Goal: Information Seeking & Learning: Learn about a topic

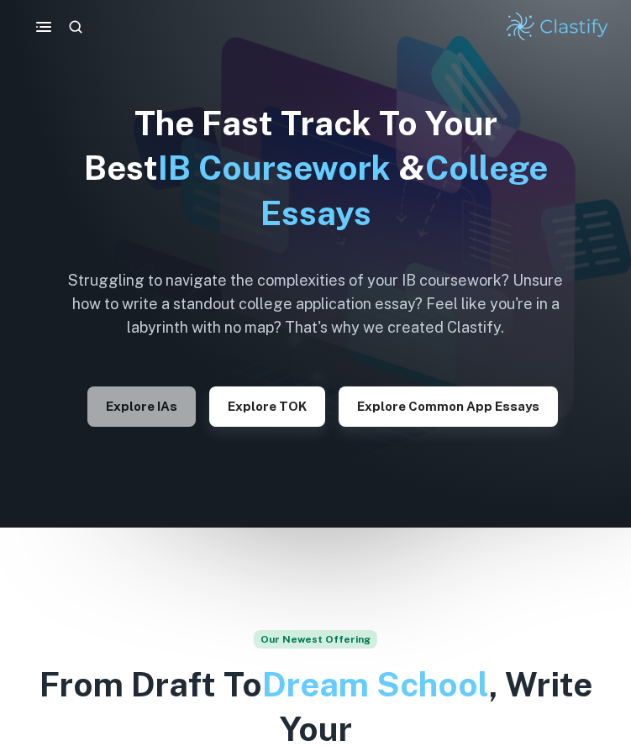
click at [162, 409] on button "Explore IAs" at bounding box center [141, 407] width 108 height 40
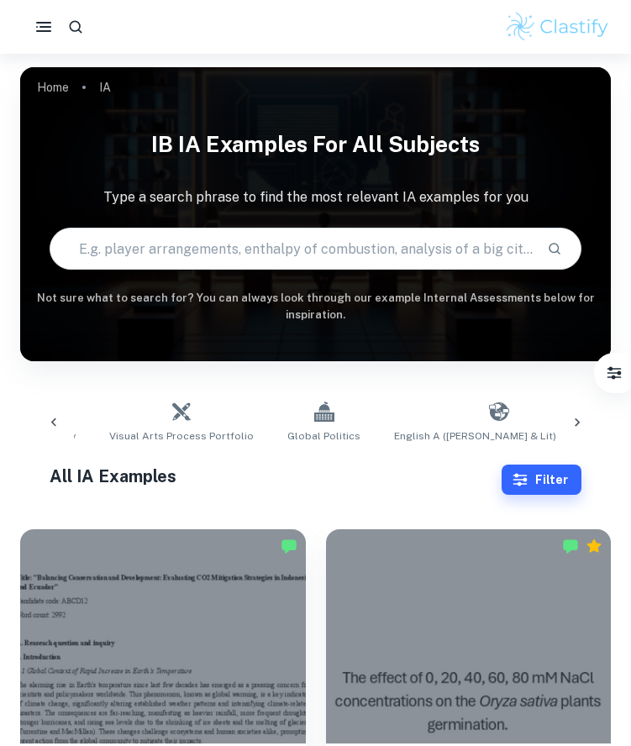
scroll to position [0, 1221]
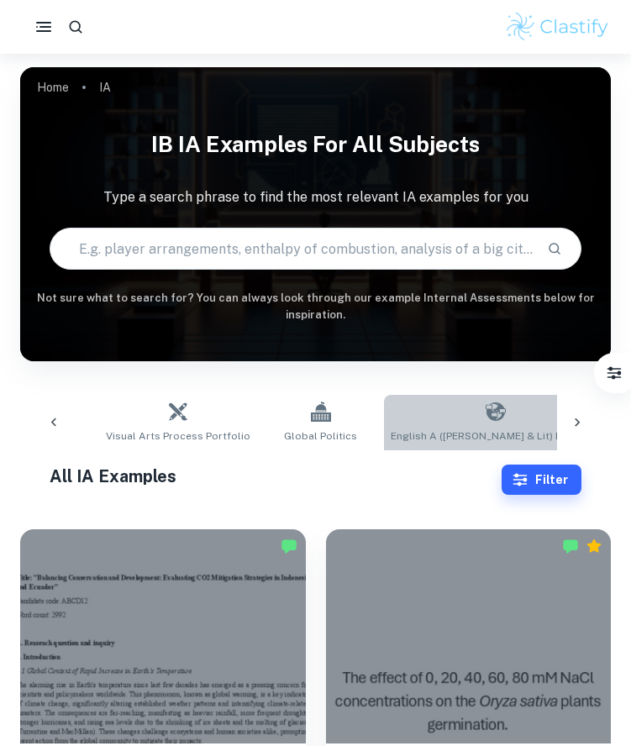
click at [420, 408] on link "English A ([PERSON_NAME] & Lit) HL Essay" at bounding box center [495, 422] width 223 height 55
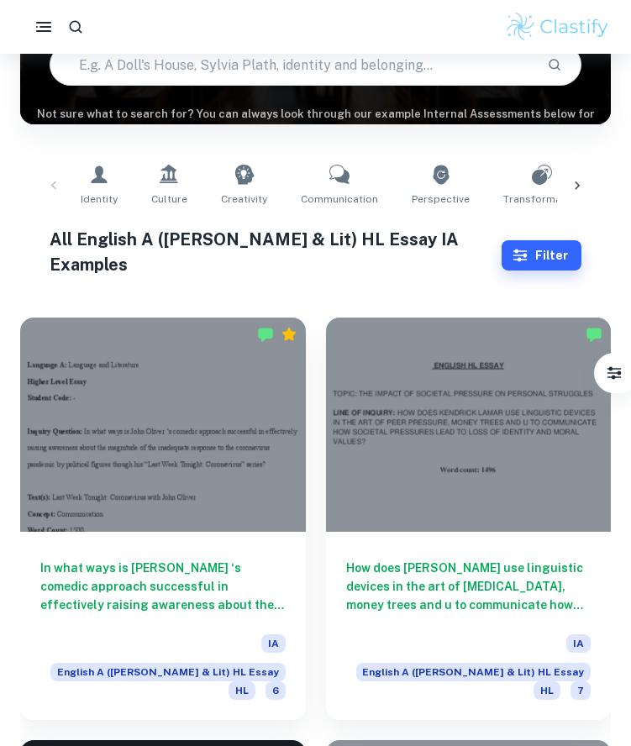
scroll to position [238, 0]
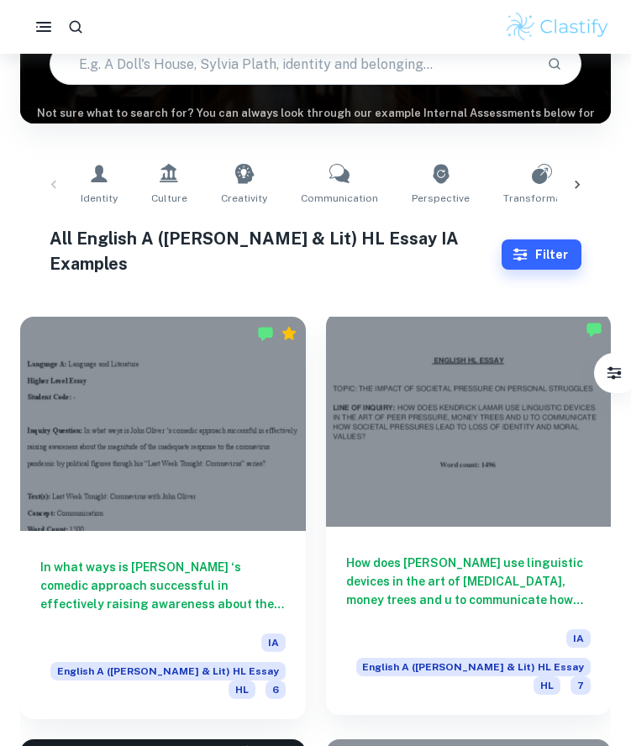
click at [504, 554] on h6 "How does [PERSON_NAME] use linguistic devices in the art of [MEDICAL_DATA], mon…" at bounding box center [468, 581] width 245 height 55
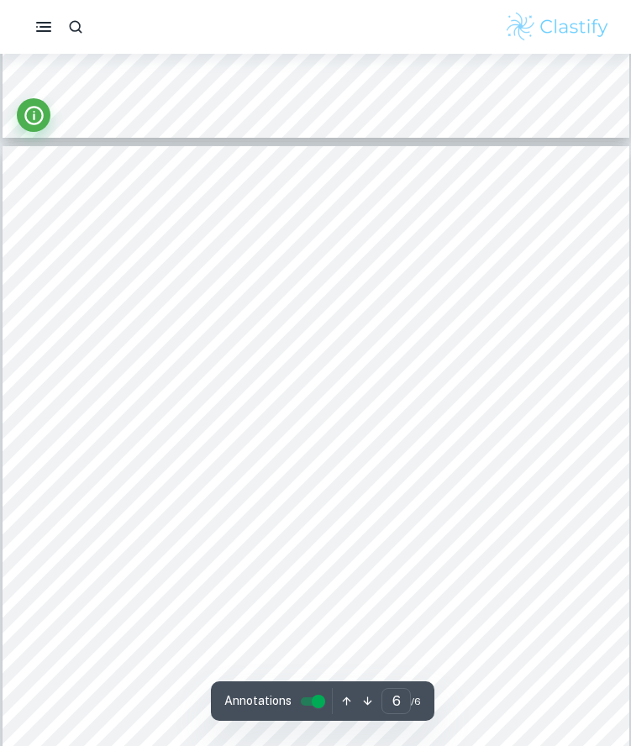
scroll to position [4904, 0]
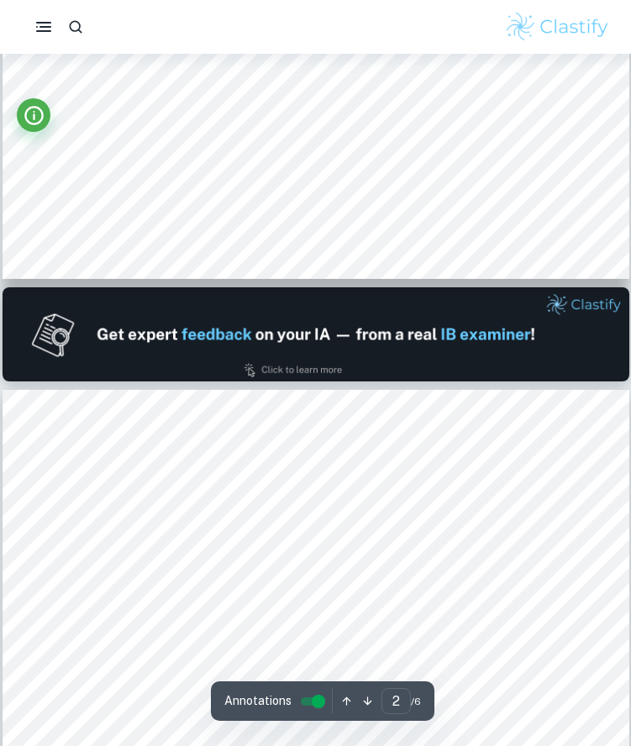
type input "1"
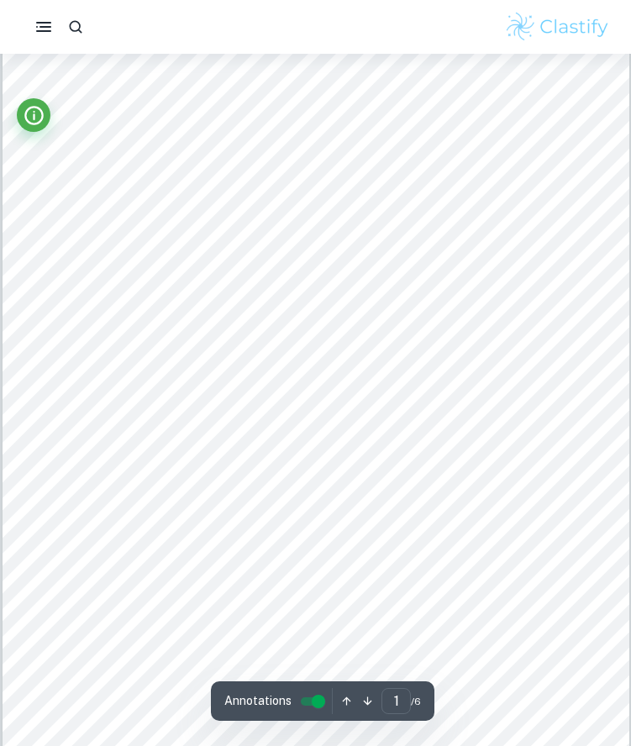
scroll to position [0, 0]
